Goal: Information Seeking & Learning: Learn about a topic

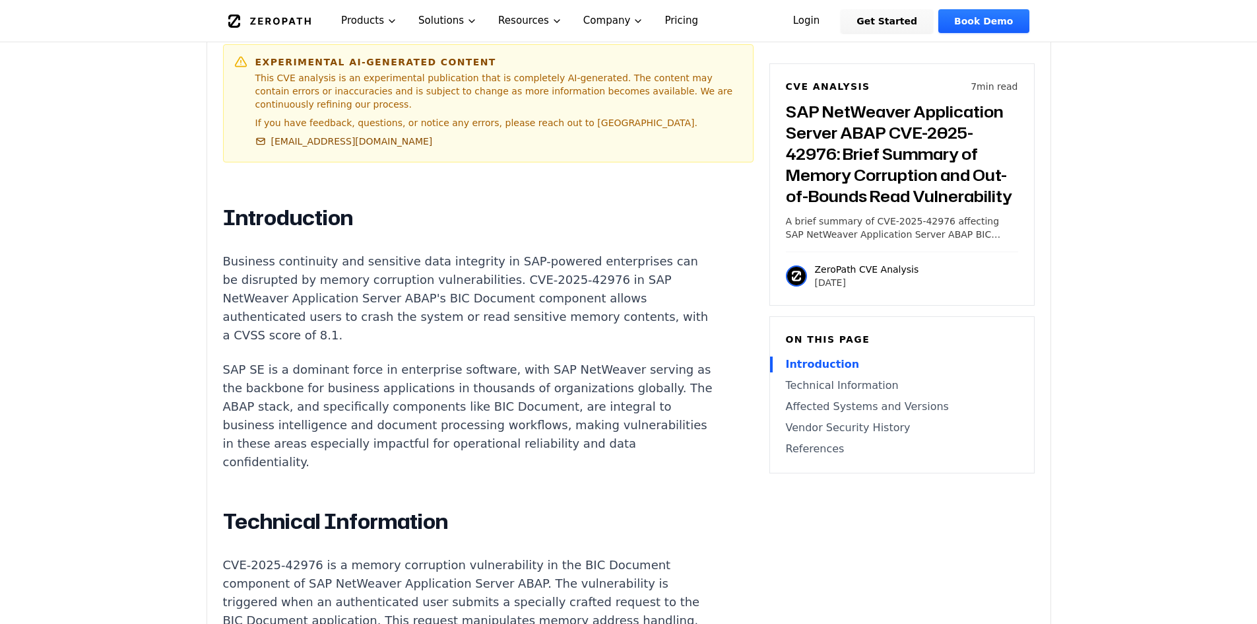
scroll to position [814, 0]
drag, startPoint x: 284, startPoint y: 298, endPoint x: 390, endPoint y: 304, distance: 106.4
click at [390, 304] on p "Business continuity and sensitive data integrity in SAP-powered enterprises can…" at bounding box center [468, 297] width 491 height 92
